Goal: Information Seeking & Learning: Learn about a topic

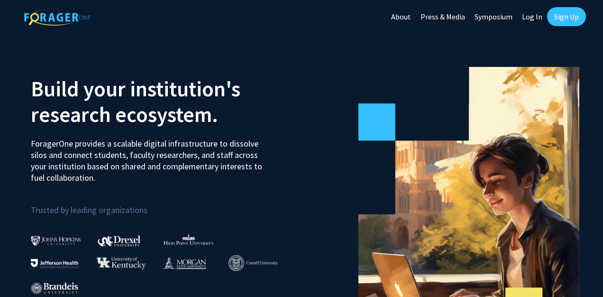
click at [576, 20] on link "Sign Up" at bounding box center [566, 16] width 39 height 19
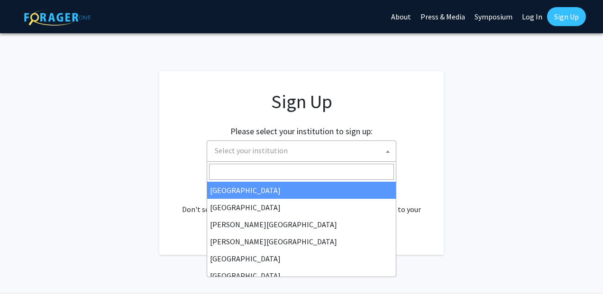
click at [265, 145] on span "Select your institution" at bounding box center [303, 150] width 185 height 19
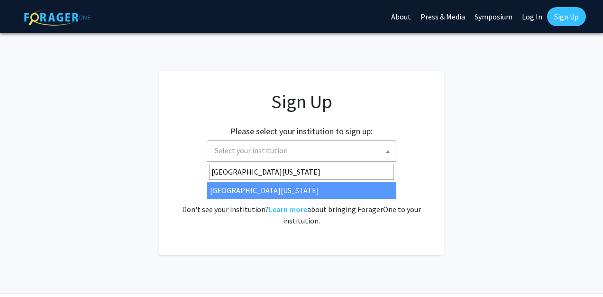
type input "university of missouri"
select select "33"
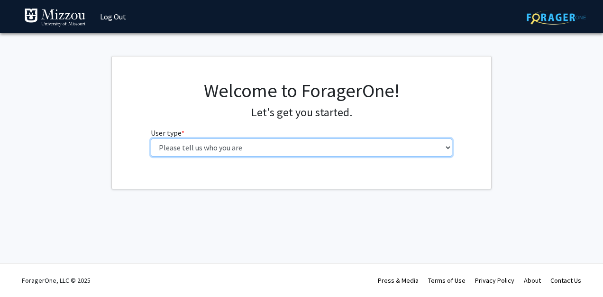
click at [287, 145] on select "Please tell us who you are Undergraduate Student Master's Student Doctoral Cand…" at bounding box center [302, 147] width 302 height 18
select select "1: undergrad"
click at [151, 138] on select "Please tell us who you are Undergraduate Student Master's Student Doctoral Cand…" at bounding box center [302, 147] width 302 height 18
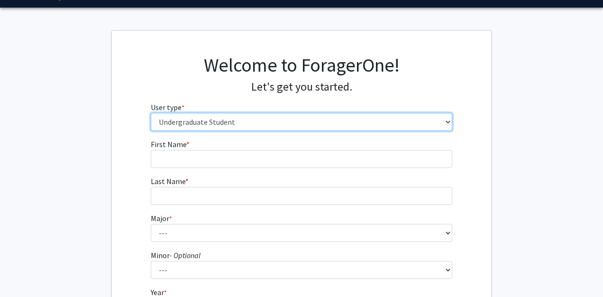
scroll to position [62, 0]
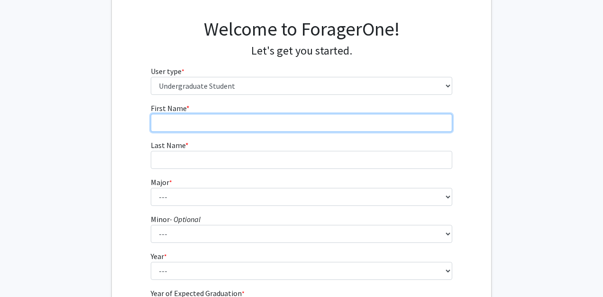
click at [215, 123] on input "First Name * required" at bounding box center [302, 123] width 302 height 18
type input "[PERSON_NAME]"
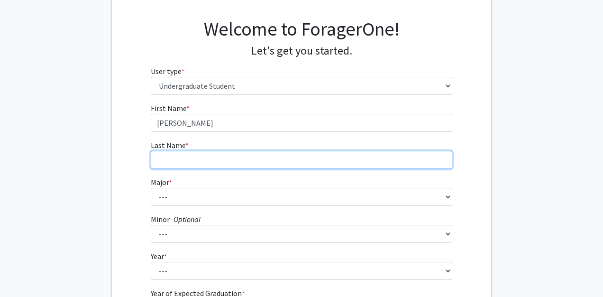
click at [184, 159] on input "Last Name * required" at bounding box center [302, 160] width 302 height 18
type input "[PERSON_NAME]"
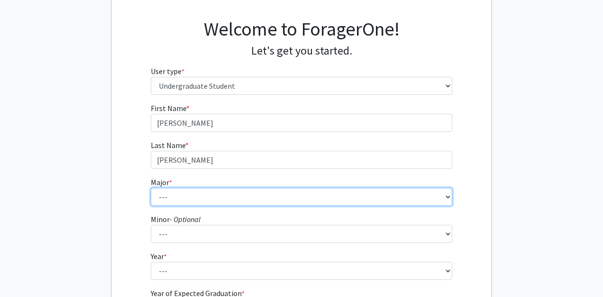
click at [180, 201] on select "--- Agribusiness Management Agricultural Education Agricultural Education: Comm…" at bounding box center [302, 197] width 302 height 18
select select "14: 2503"
click at [151, 188] on select "--- Agribusiness Management Agricultural Education Agricultural Education: Comm…" at bounding box center [302, 197] width 302 height 18
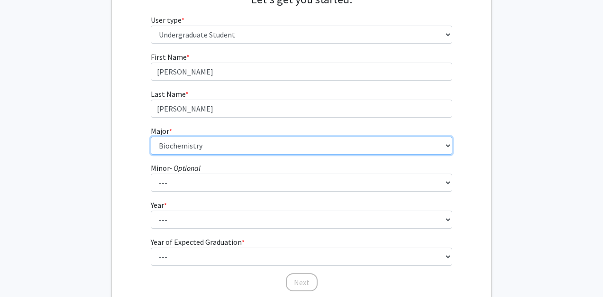
scroll to position [124, 0]
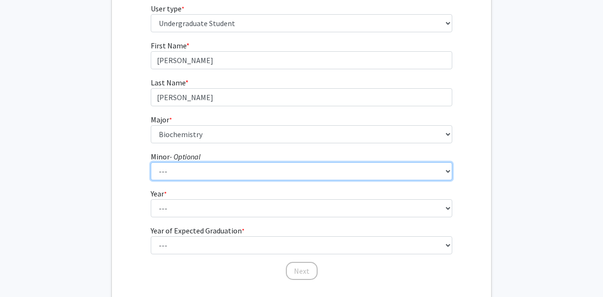
click at [205, 166] on select "--- Accountancy Aerospace Engineering Aerospace Studies Agribusiness Management…" at bounding box center [302, 171] width 302 height 18
select select "20: 1976"
click at [151, 162] on select "--- Accountancy Aerospace Engineering Aerospace Studies Agribusiness Management…" at bounding box center [302, 171] width 302 height 18
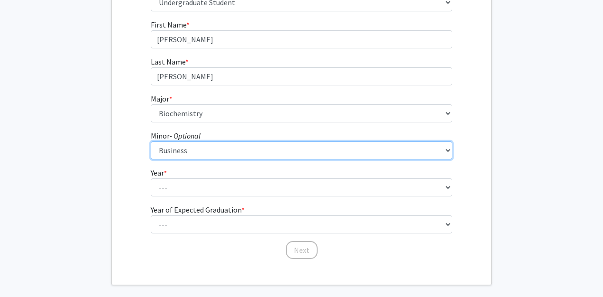
scroll to position [148, 0]
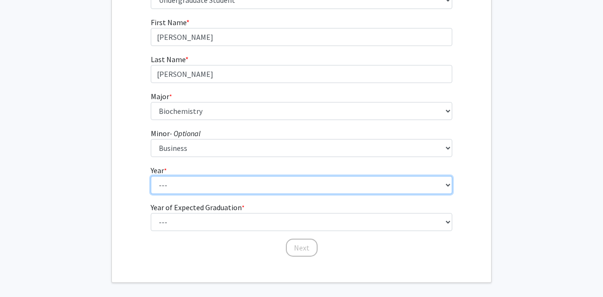
click at [183, 192] on select "--- First-year Sophomore Junior Senior Postbaccalaureate Certificate" at bounding box center [302, 185] width 302 height 18
select select "1: first-year"
click at [151, 176] on select "--- First-year Sophomore Junior Senior Postbaccalaureate Certificate" at bounding box center [302, 185] width 302 height 18
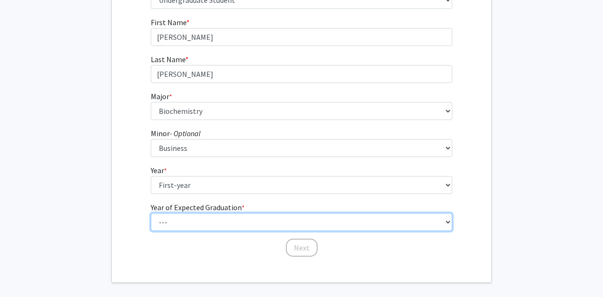
click at [205, 224] on select "--- 2025 2026 2027 2028 2029 2030 2031 2032 2033 2034" at bounding box center [302, 222] width 302 height 18
select select "5: 2029"
click at [151, 213] on select "--- 2025 2026 2027 2028 2029 2030 2031 2032 2033 2034" at bounding box center [302, 222] width 302 height 18
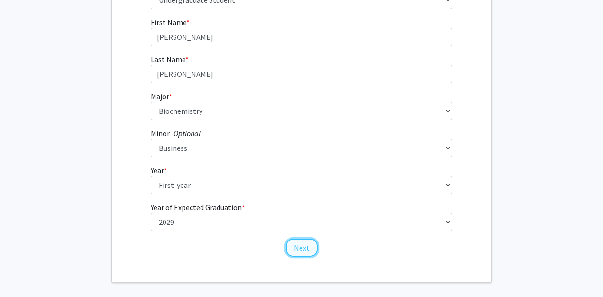
click at [305, 249] on button "Next" at bounding box center [302, 248] width 32 height 18
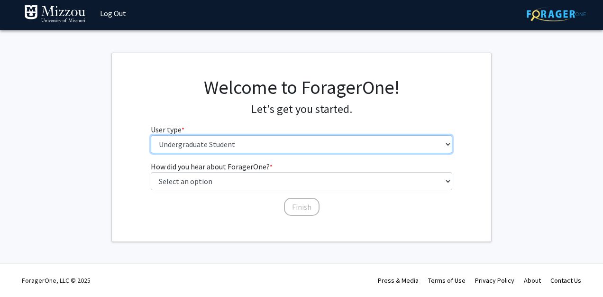
click at [218, 148] on select "Please tell us who you are Undergraduate Student Master's Student Doctoral Cand…" at bounding box center [302, 144] width 302 height 18
click at [209, 145] on select "Please tell us who you are Undergraduate Student Master's Student Doctoral Cand…" at bounding box center [302, 144] width 302 height 18
click at [151, 135] on select "Please tell us who you are Undergraduate Student Master's Student Doctoral Cand…" at bounding box center [302, 144] width 302 height 18
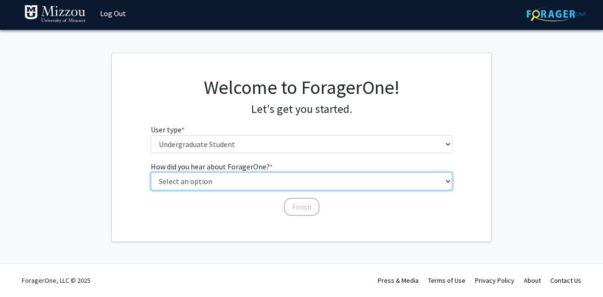
click at [214, 181] on select "Select an option Peer/student recommendation Faculty/staff recommendation Unive…" at bounding box center [302, 181] width 302 height 18
select select "2: faculty_recommendation"
click at [151, 172] on select "Select an option Peer/student recommendation Faculty/staff recommendation Unive…" at bounding box center [302, 181] width 302 height 18
click at [240, 179] on select "Select an option Peer/student recommendation Faculty/staff recommendation Unive…" at bounding box center [302, 181] width 302 height 18
click at [151, 172] on select "Select an option Peer/student recommendation Faculty/staff recommendation Unive…" at bounding box center [302, 181] width 302 height 18
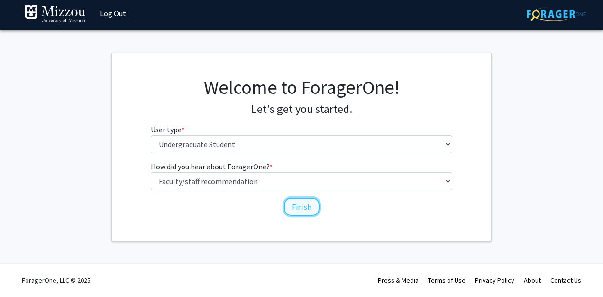
click at [313, 209] on button "Finish" at bounding box center [302, 207] width 36 height 18
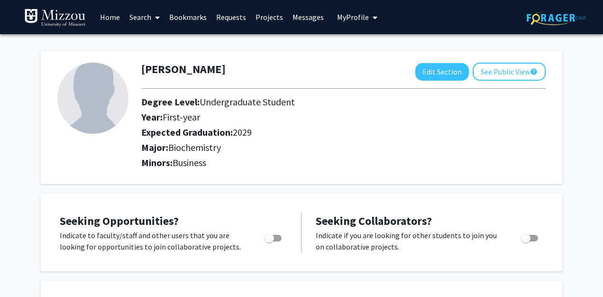
click at [151, 23] on link "Search" at bounding box center [145, 16] width 40 height 33
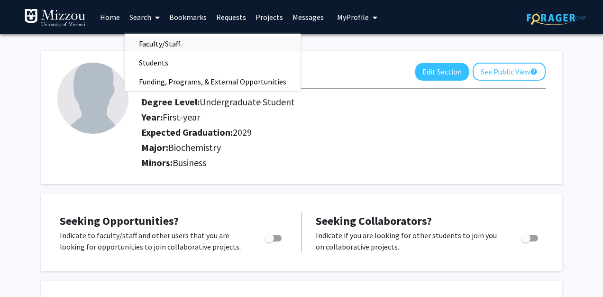
click at [162, 44] on span "Faculty/Staff" at bounding box center [160, 43] width 70 height 19
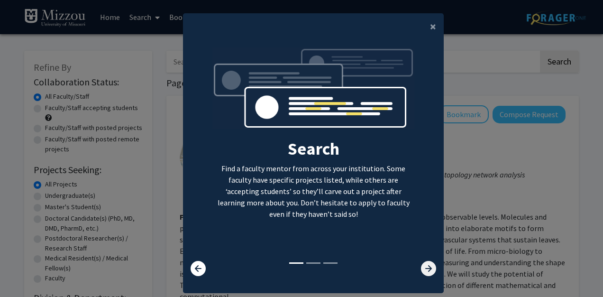
click at [433, 268] on icon at bounding box center [428, 268] width 15 height 15
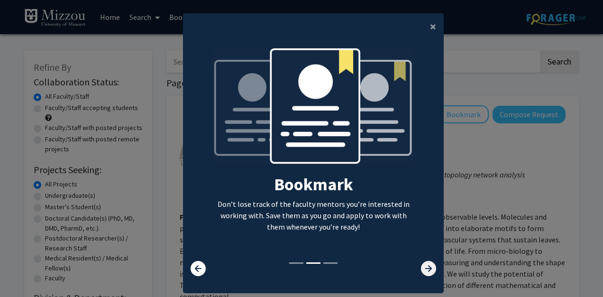
click at [433, 268] on icon at bounding box center [428, 268] width 15 height 15
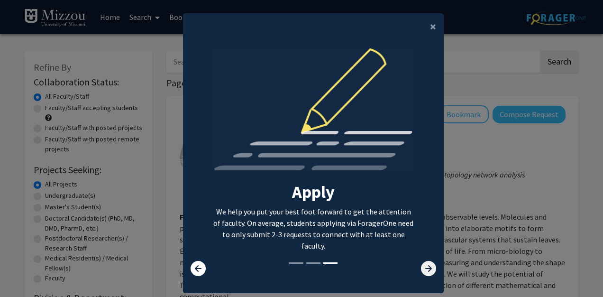
click at [432, 267] on icon at bounding box center [428, 268] width 15 height 15
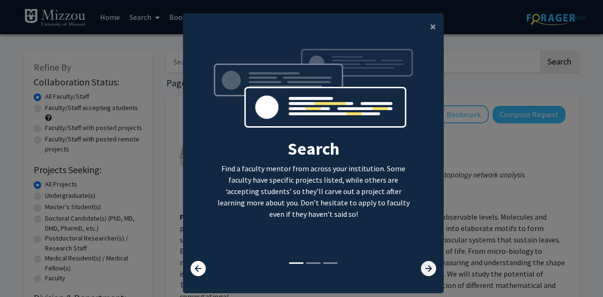
click at [432, 267] on icon at bounding box center [428, 268] width 15 height 15
click at [431, 32] on span "×" at bounding box center [433, 26] width 6 height 15
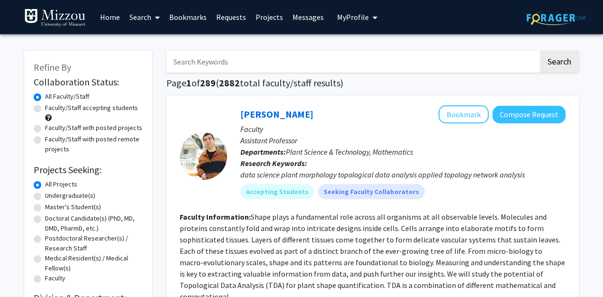
click at [241, 63] on input "Search Keywords" at bounding box center [352, 62] width 372 height 22
type input "drug research"
click at [540, 51] on button "Search" at bounding box center [559, 62] width 39 height 22
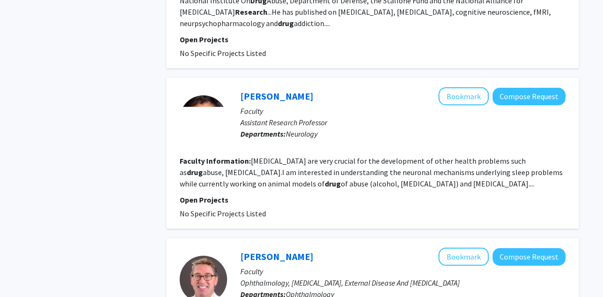
scroll to position [1162, 0]
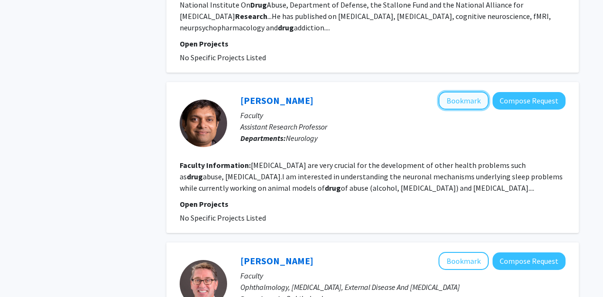
click at [469, 92] on button "Bookmark" at bounding box center [464, 101] width 50 height 18
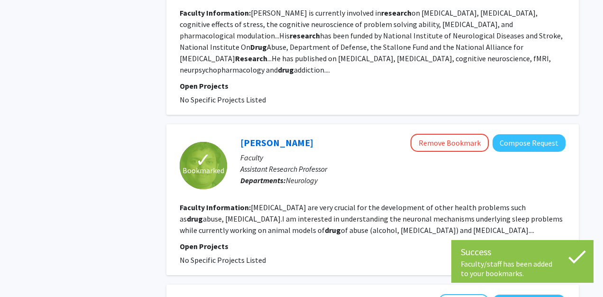
scroll to position [1119, 0]
click at [276, 137] on link "[PERSON_NAME]" at bounding box center [276, 143] width 73 height 12
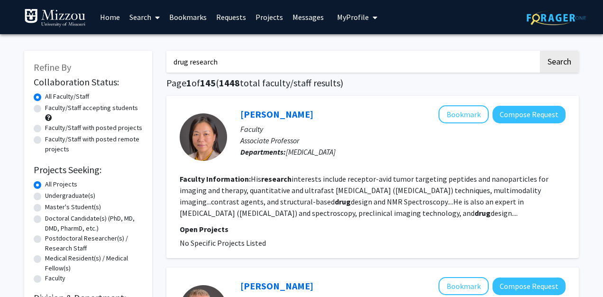
drag, startPoint x: 226, startPoint y: 59, endPoint x: 168, endPoint y: 55, distance: 58.5
click at [167, 55] on input "drug research" at bounding box center [352, 62] width 372 height 22
type input "neurology"
click at [540, 51] on button "Search" at bounding box center [559, 62] width 39 height 22
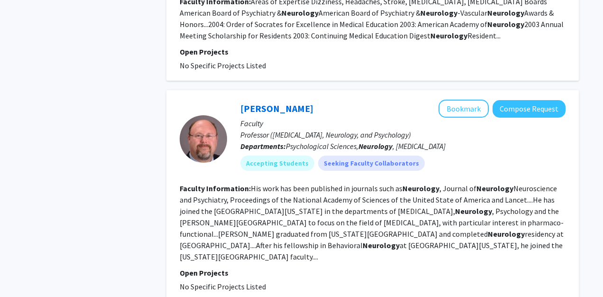
scroll to position [425, 0]
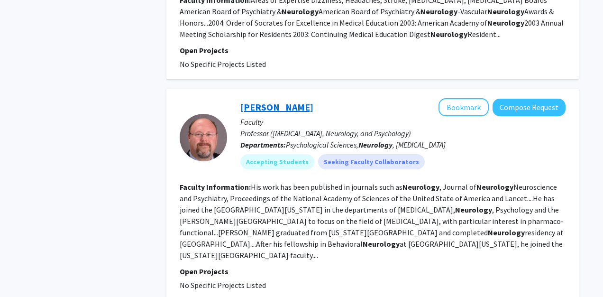
click at [279, 101] on link "[PERSON_NAME]" at bounding box center [276, 107] width 73 height 12
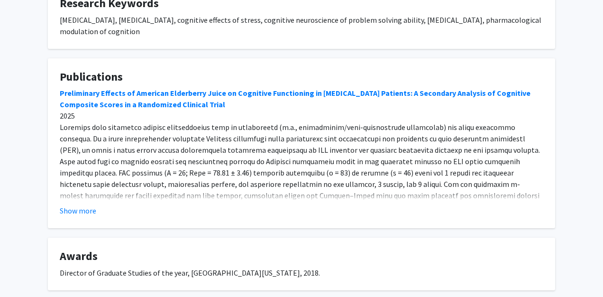
scroll to position [374, 0]
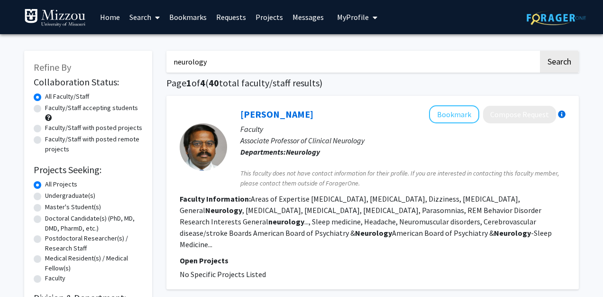
drag, startPoint x: 226, startPoint y: 64, endPoint x: 173, endPoint y: 57, distance: 53.5
click at [173, 57] on input "neurology" at bounding box center [352, 62] width 372 height 22
type input "drug"
click at [540, 51] on button "Search" at bounding box center [559, 62] width 39 height 22
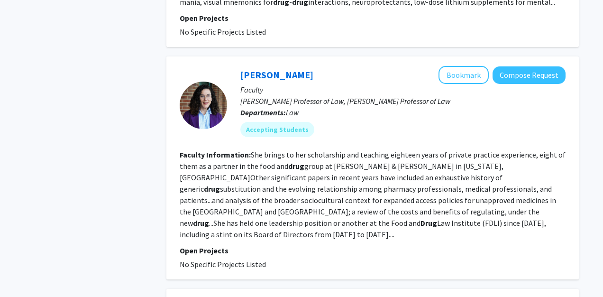
scroll to position [634, 0]
